Goal: Task Accomplishment & Management: Manage account settings

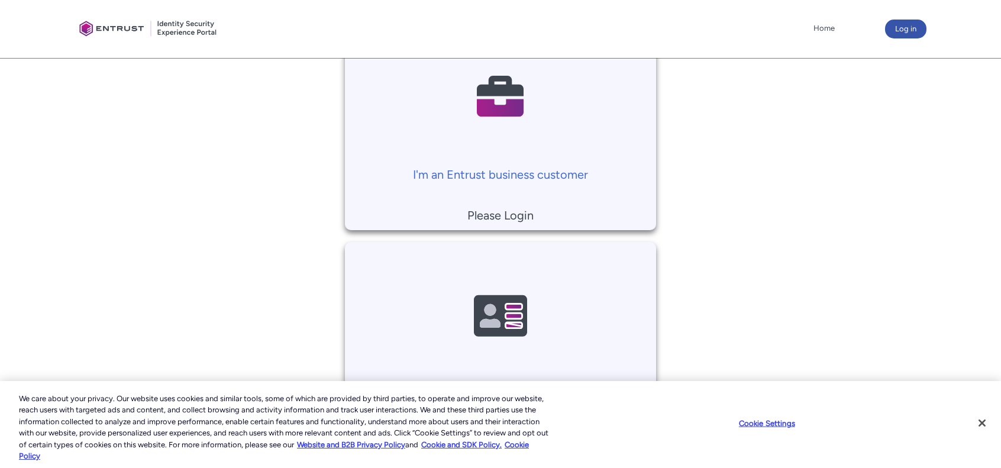
scroll to position [237, 0]
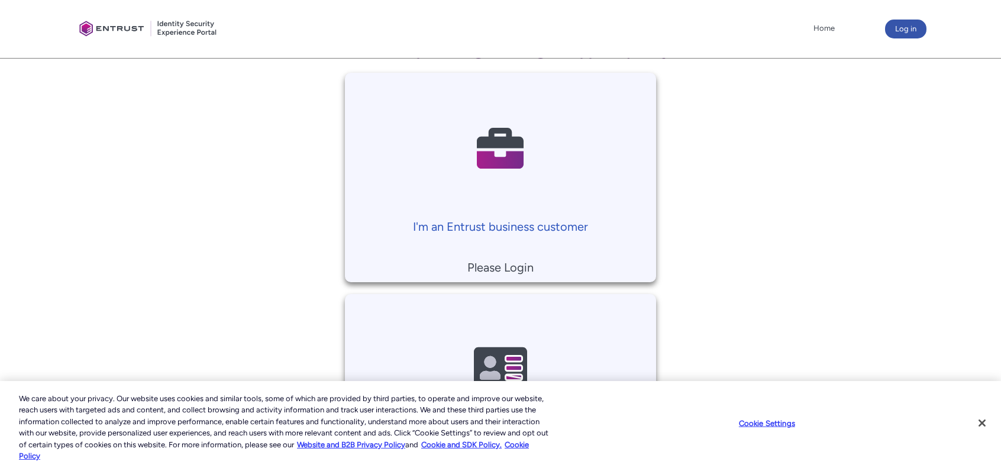
click at [484, 228] on p "I'm an Entrust business customer" at bounding box center [501, 227] width 300 height 18
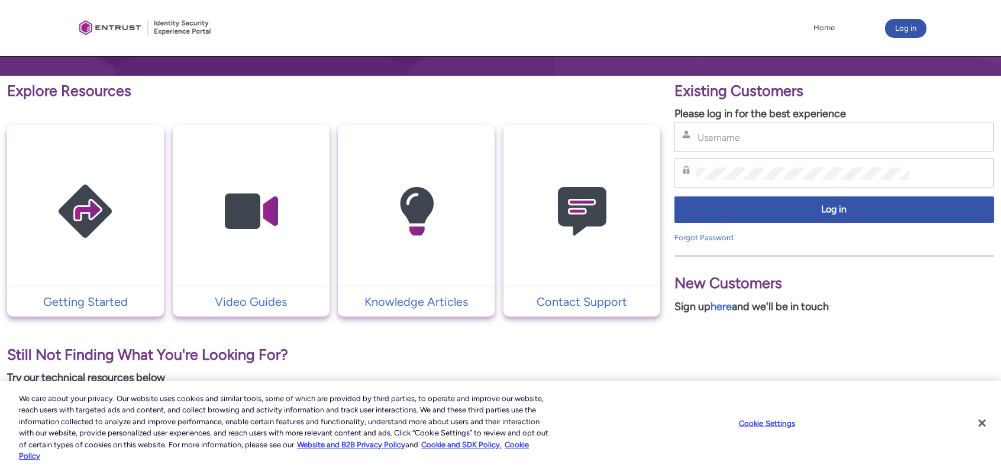
scroll to position [178, 0]
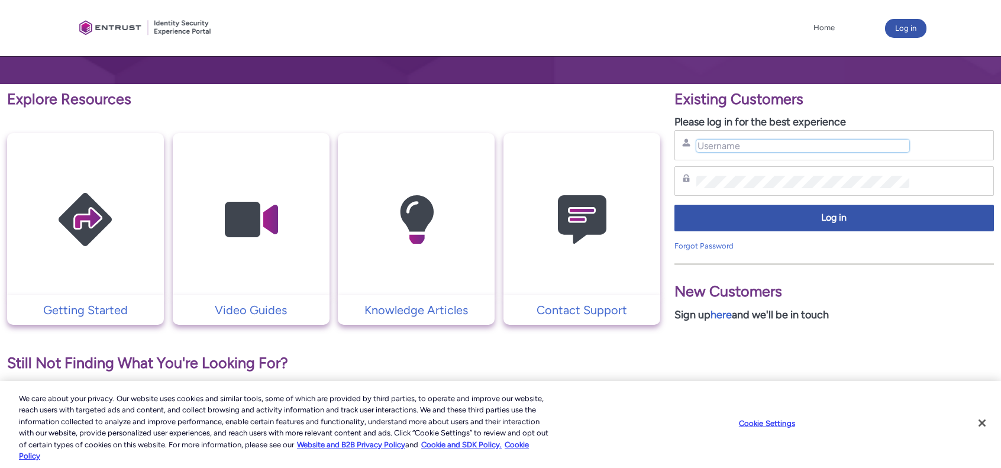
click at [743, 144] on input "Username" at bounding box center [803, 146] width 213 height 12
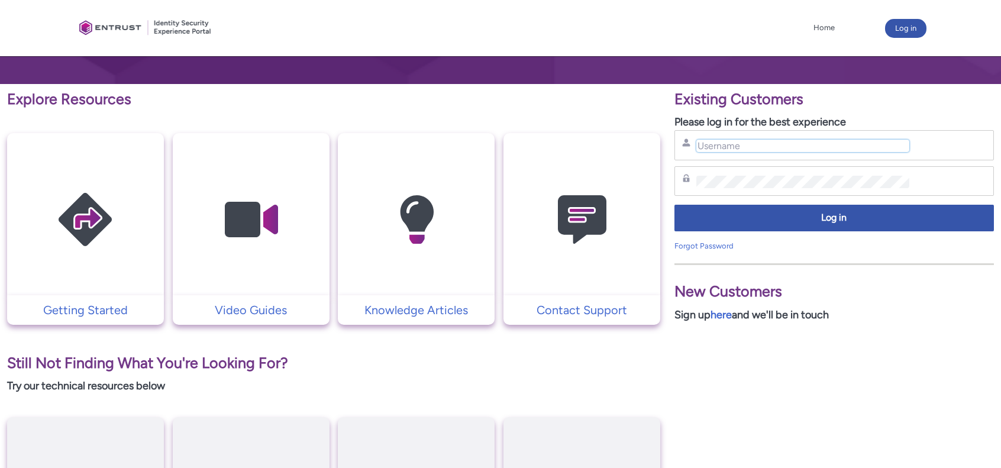
click at [743, 144] on input "Username" at bounding box center [803, 146] width 213 height 12
click at [744, 144] on input "Username" at bounding box center [803, 146] width 213 height 12
